Goal: Task Accomplishment & Management: Manage account settings

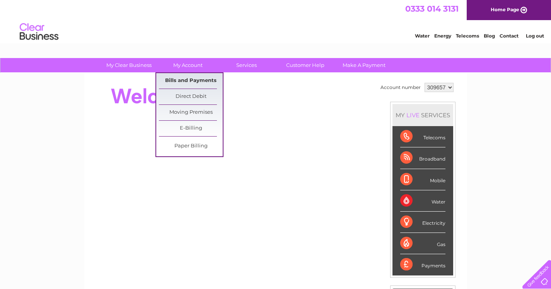
click at [184, 78] on link "Bills and Payments" at bounding box center [191, 80] width 64 height 15
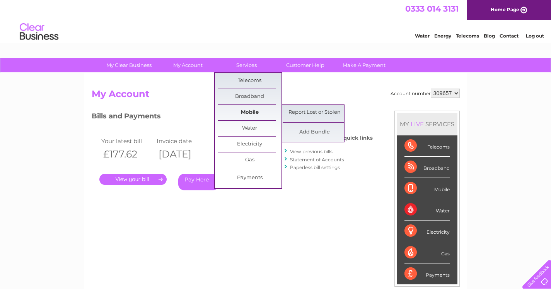
click at [250, 108] on link "Mobile" at bounding box center [250, 112] width 64 height 15
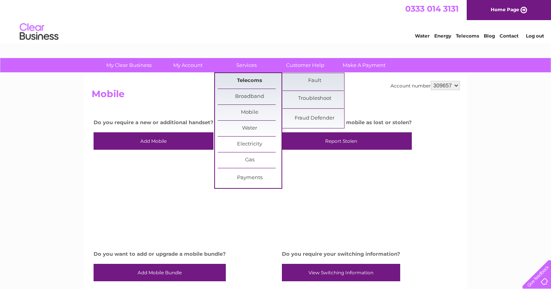
click at [246, 78] on link "Telecoms" at bounding box center [250, 80] width 64 height 15
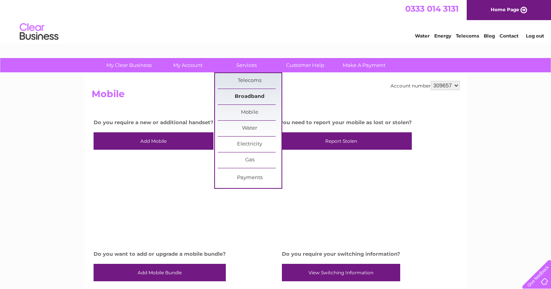
click at [244, 97] on link "Broadband" at bounding box center [250, 96] width 64 height 15
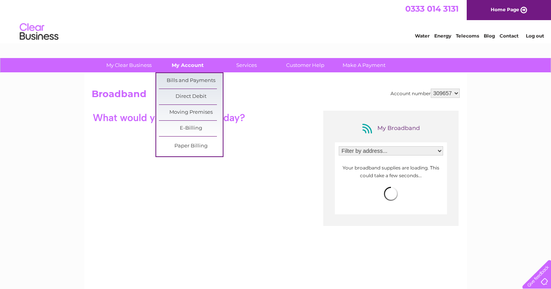
click at [195, 63] on link "My Account" at bounding box center [188, 65] width 64 height 14
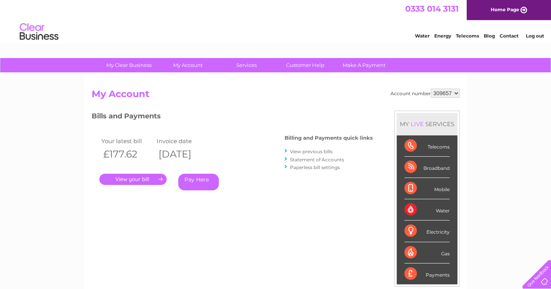
click at [133, 179] on link "." at bounding box center [132, 179] width 67 height 11
